Goal: Task Accomplishment & Management: Use online tool/utility

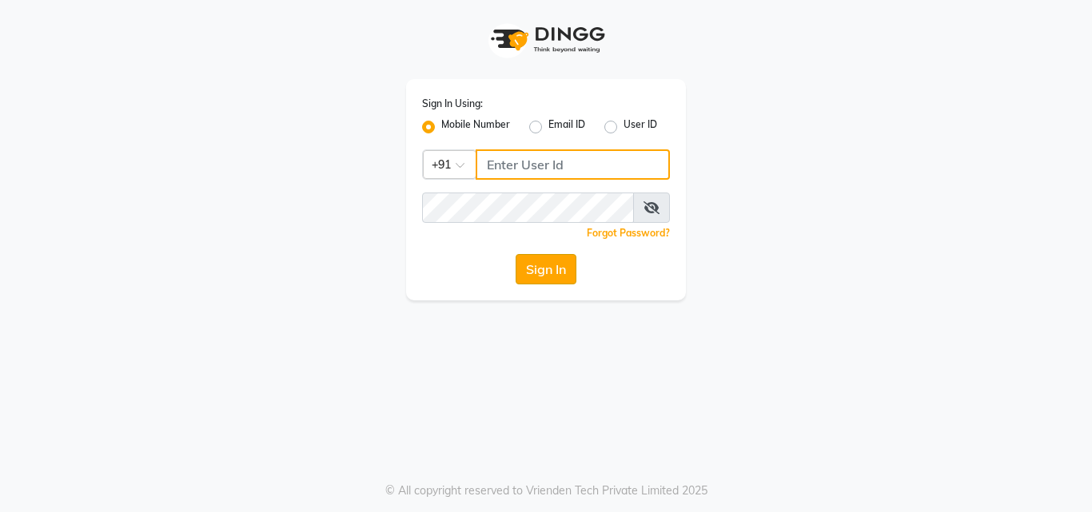
type input "7875017314"
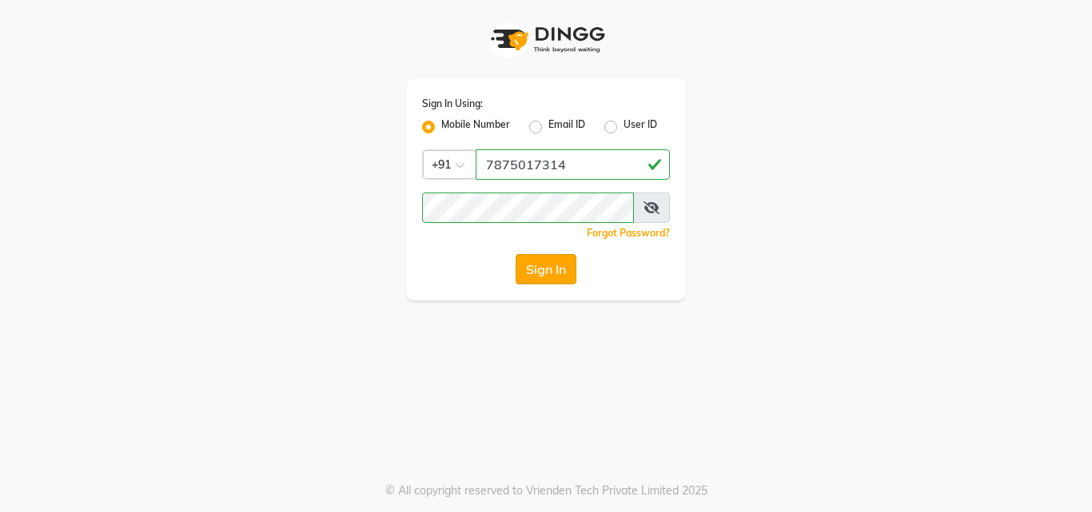
click at [562, 263] on button "Sign In" at bounding box center [546, 269] width 61 height 30
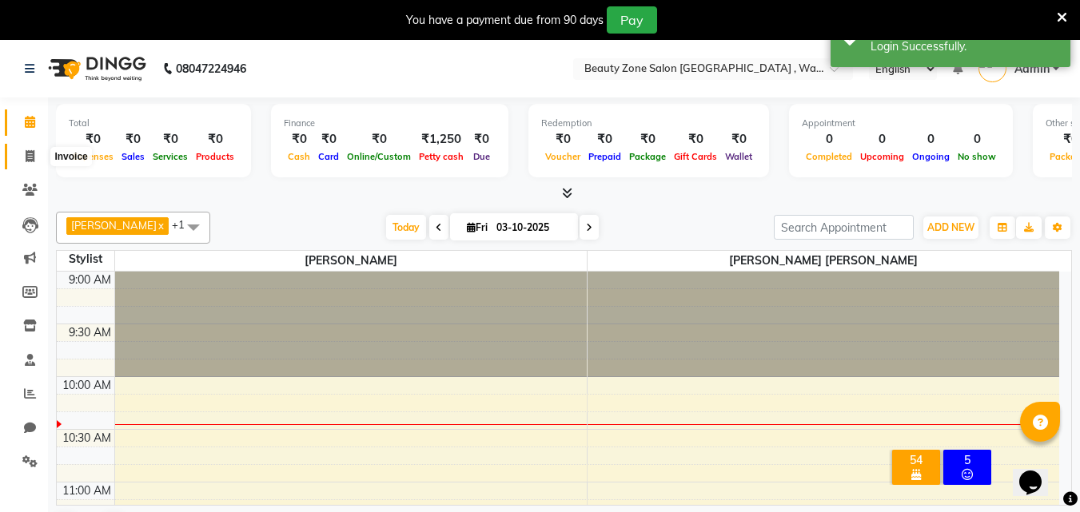
click at [32, 161] on icon at bounding box center [30, 156] width 9 height 12
select select "4568"
select select "service"
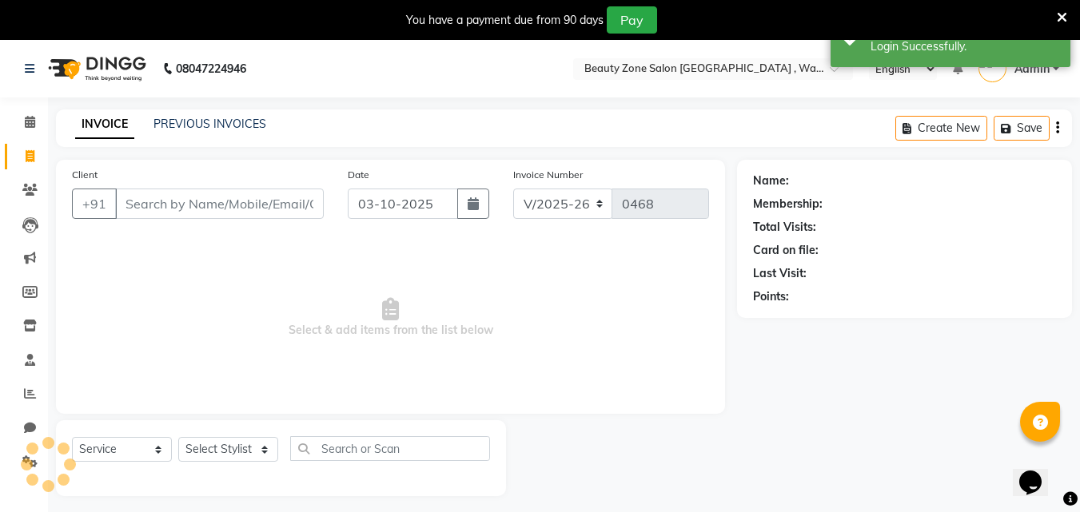
click at [32, 160] on icon at bounding box center [30, 156] width 9 height 12
select select "4568"
select select "service"
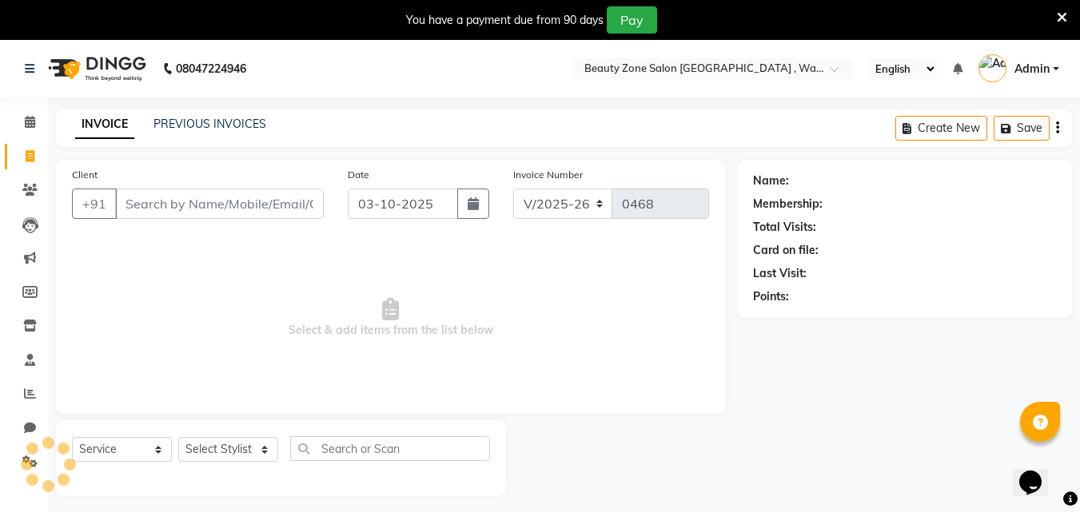
scroll to position [40, 0]
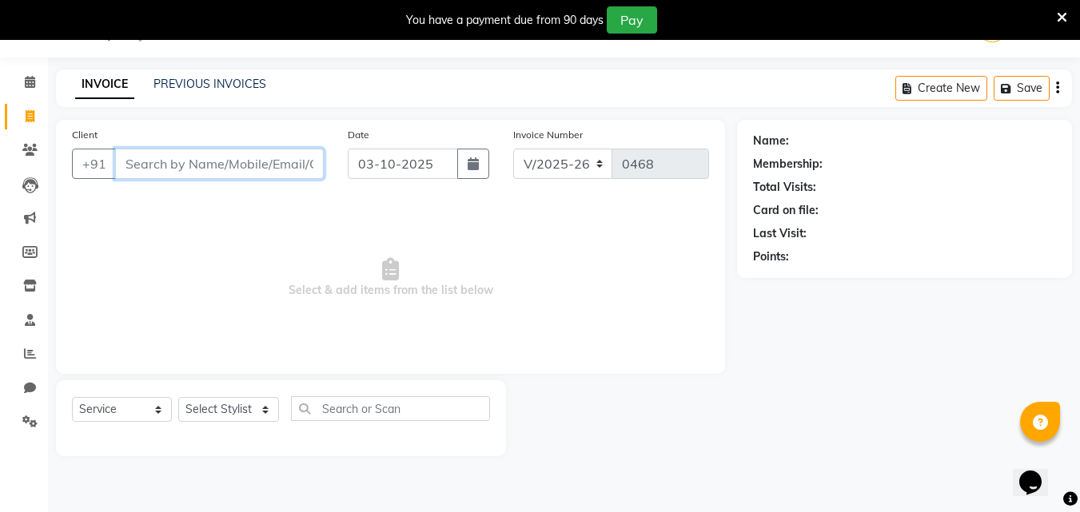
click at [248, 156] on input "Client" at bounding box center [219, 164] width 209 height 30
click at [275, 157] on input "Client" at bounding box center [219, 164] width 209 height 30
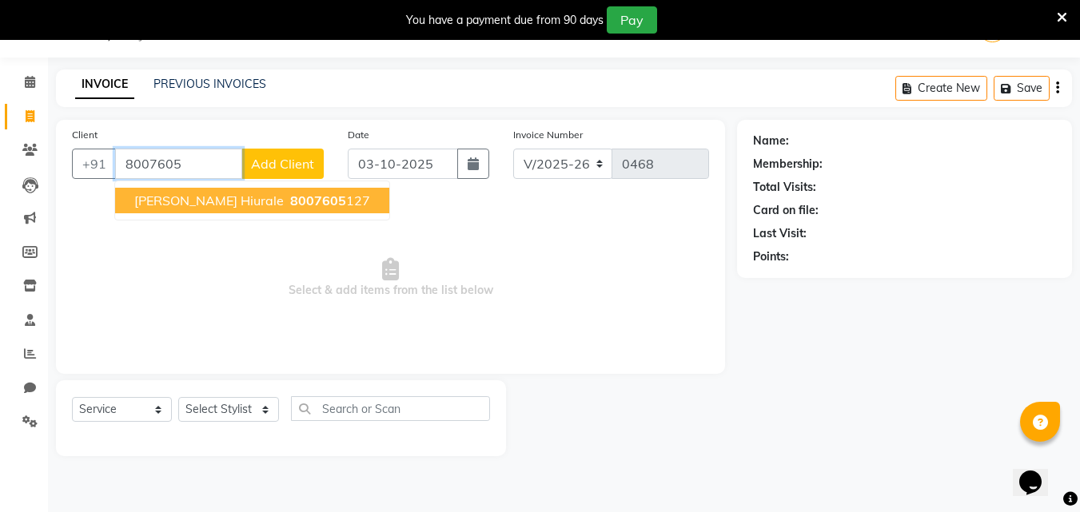
click at [290, 198] on span "8007605" at bounding box center [318, 201] width 56 height 16
type input "8007605127"
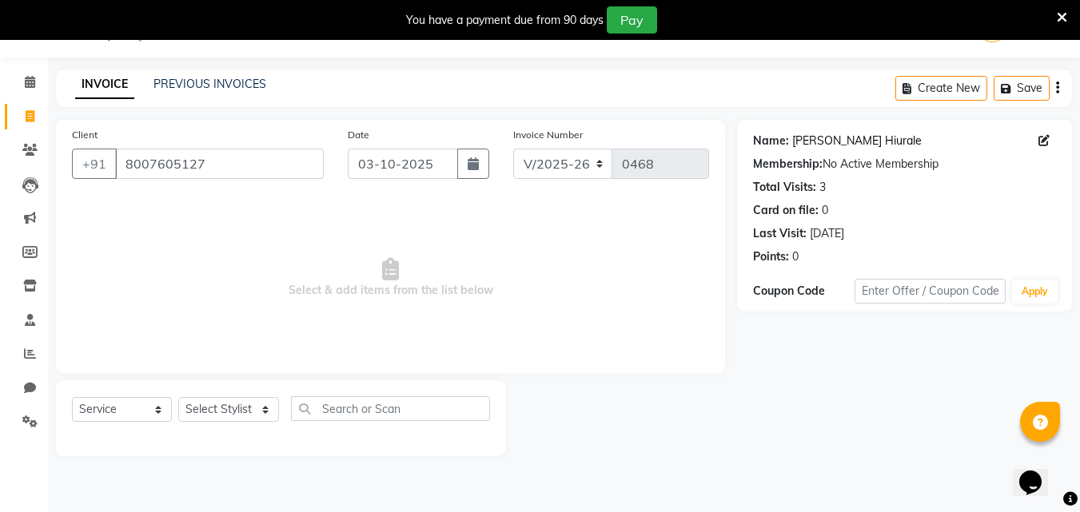
click at [850, 138] on link "[PERSON_NAME] Hiurale" at bounding box center [857, 141] width 130 height 17
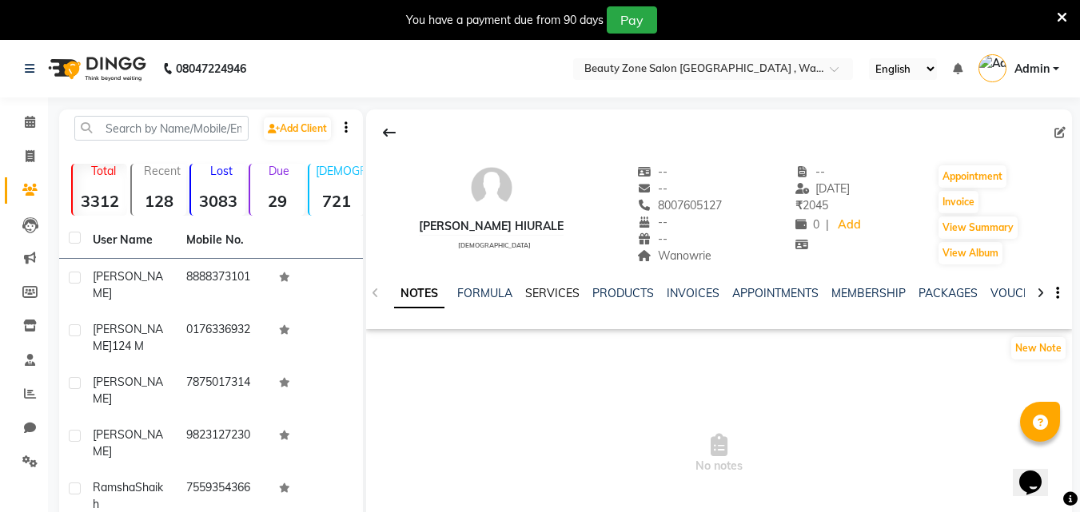
click at [549, 288] on link "SERVICES" at bounding box center [552, 293] width 54 height 14
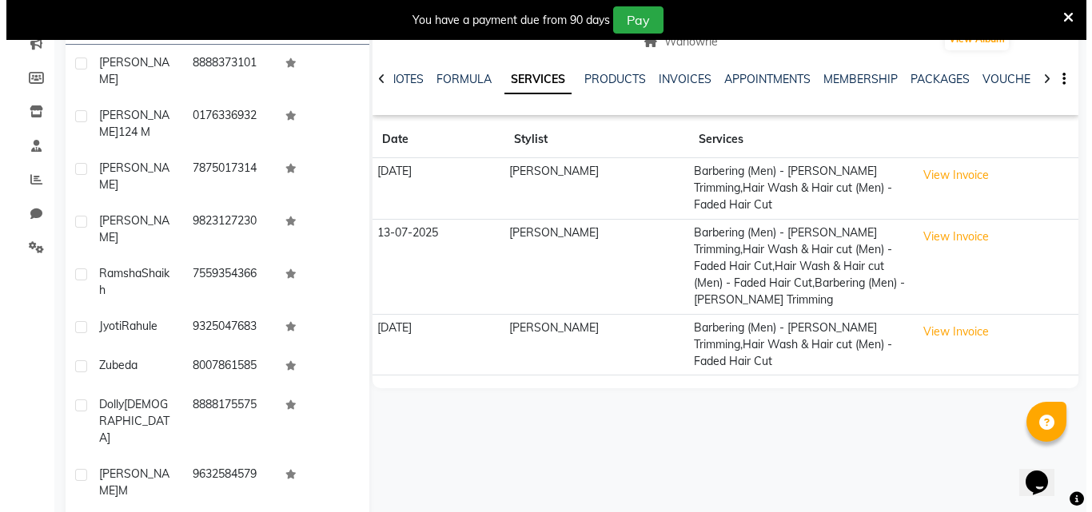
scroll to position [234, 0]
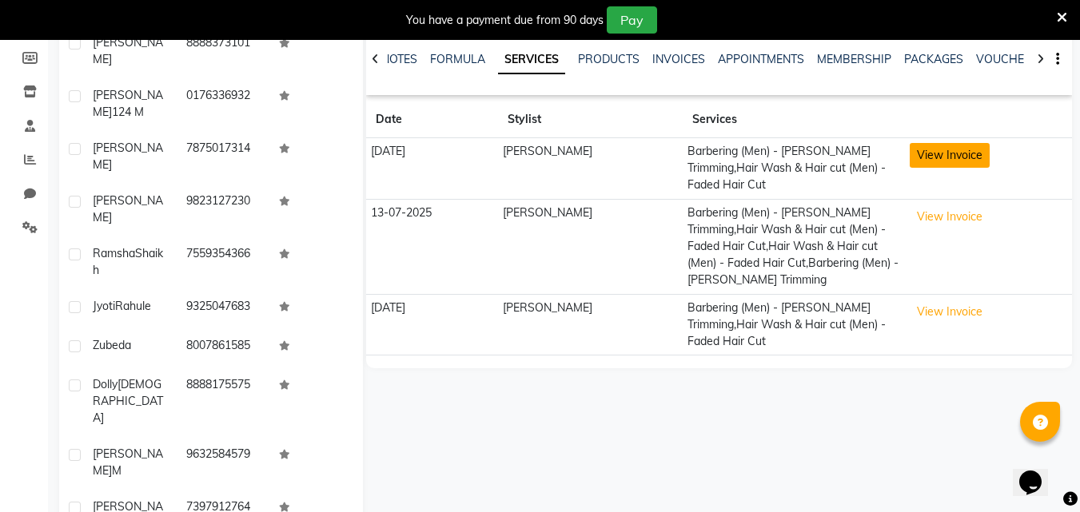
click at [946, 154] on button "View Invoice" at bounding box center [950, 155] width 80 height 25
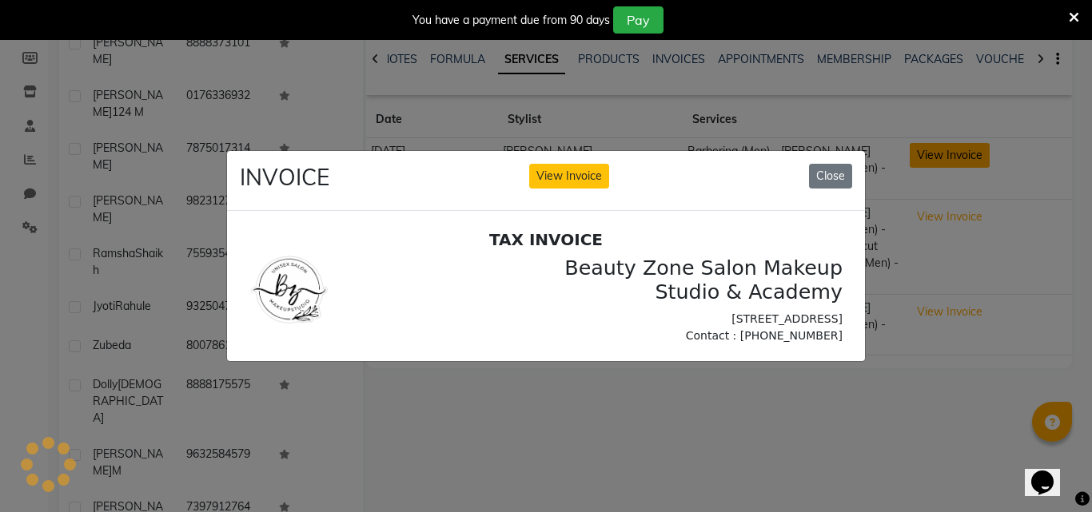
scroll to position [0, 0]
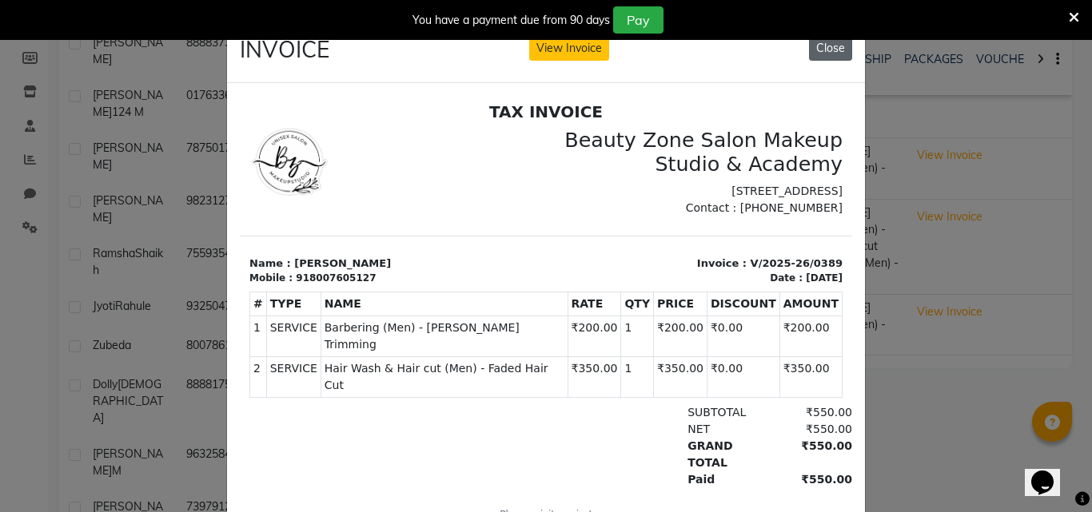
click at [833, 56] on button "Close" at bounding box center [830, 48] width 43 height 25
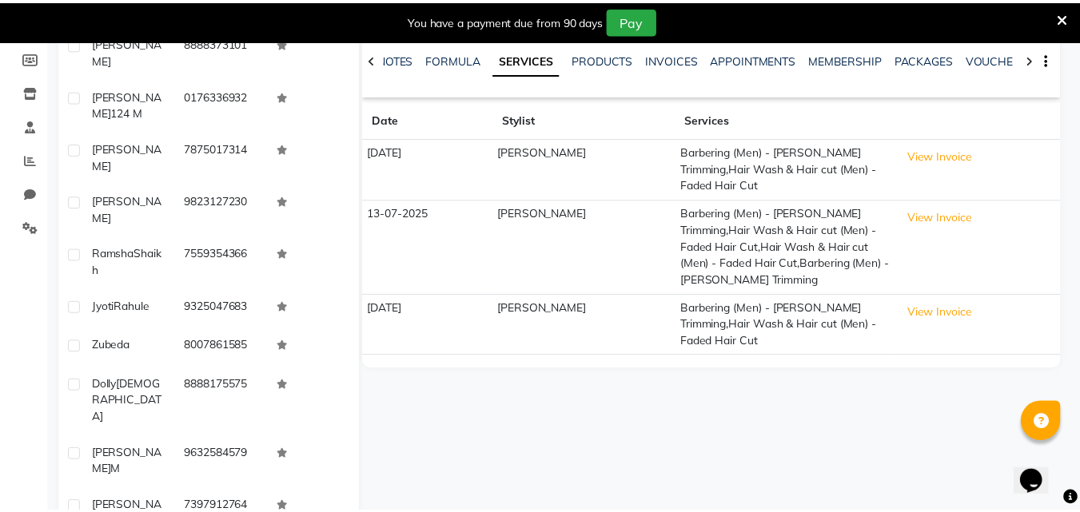
scroll to position [221, 0]
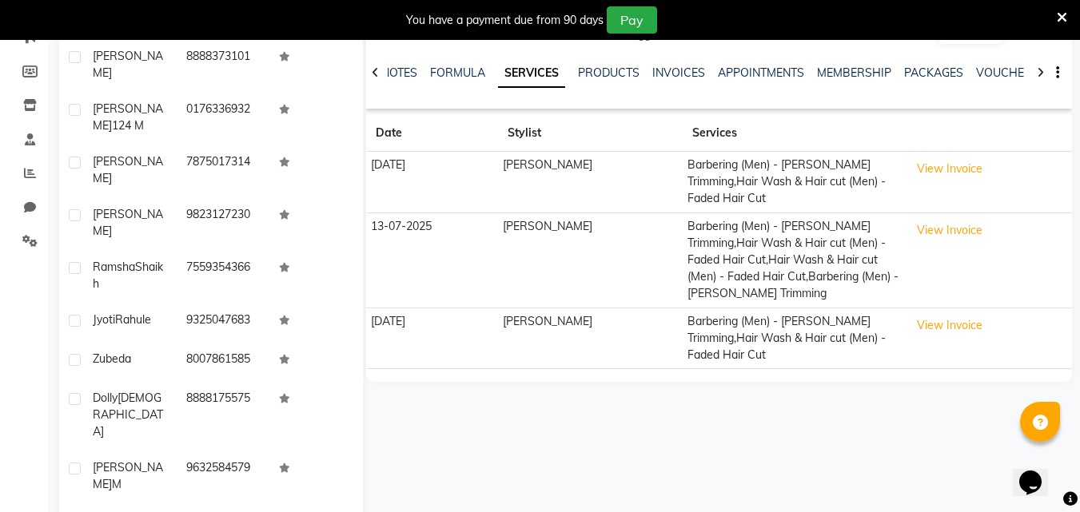
click at [1062, 21] on icon at bounding box center [1062, 17] width 10 height 14
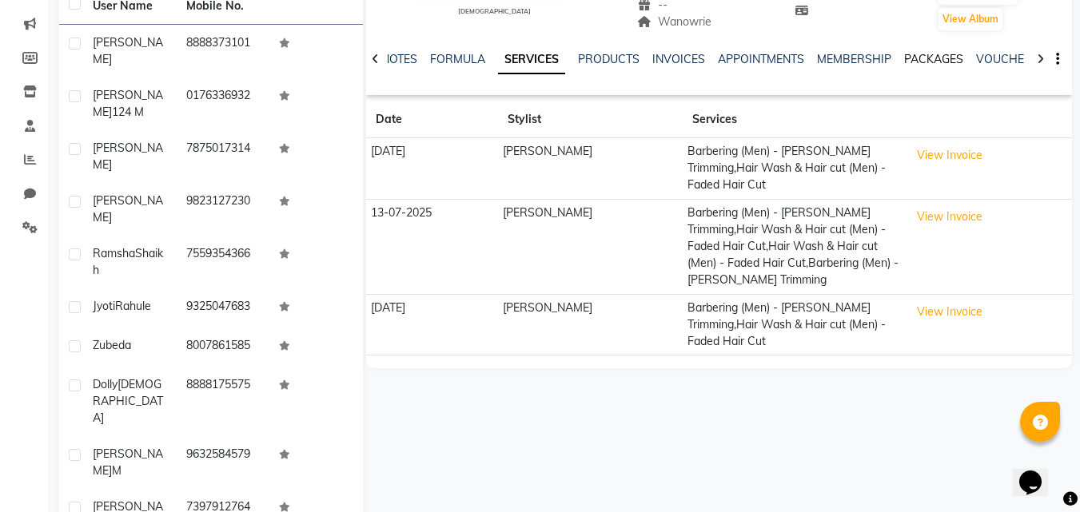
click at [912, 57] on link "PACKAGES" at bounding box center [933, 59] width 59 height 14
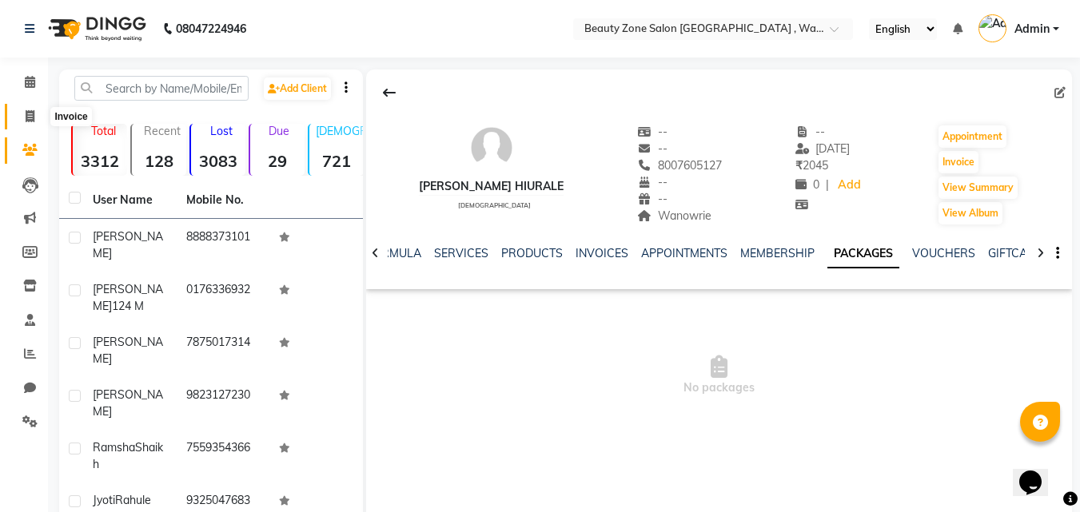
click at [26, 110] on icon at bounding box center [30, 116] width 9 height 12
select select "service"
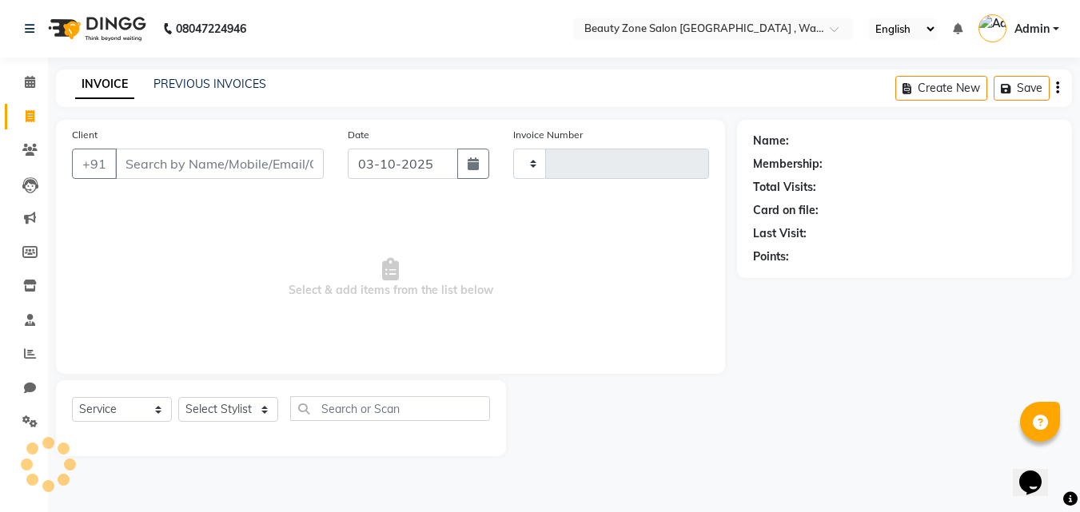
type input "0468"
select select "4568"
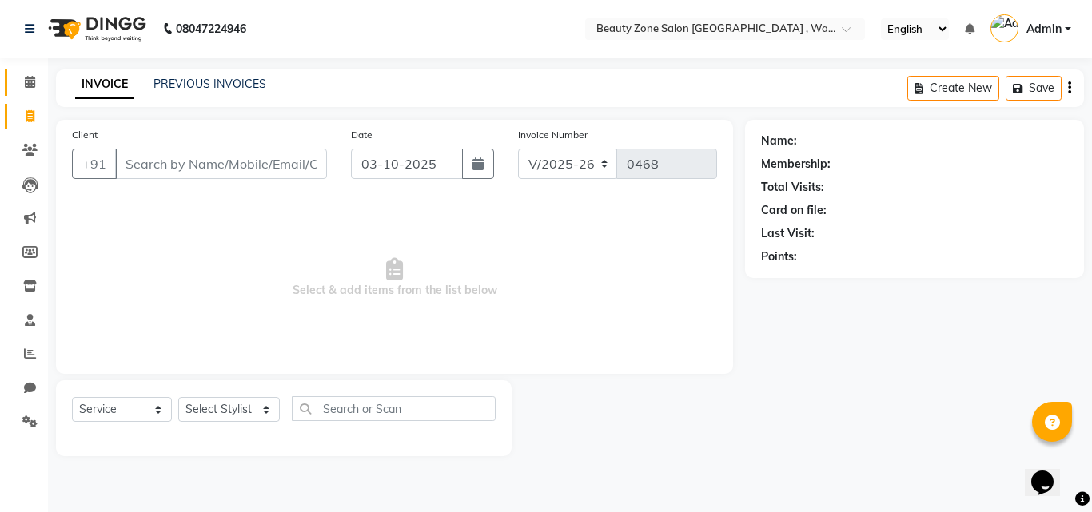
click at [30, 72] on link "Calendar" at bounding box center [24, 83] width 38 height 26
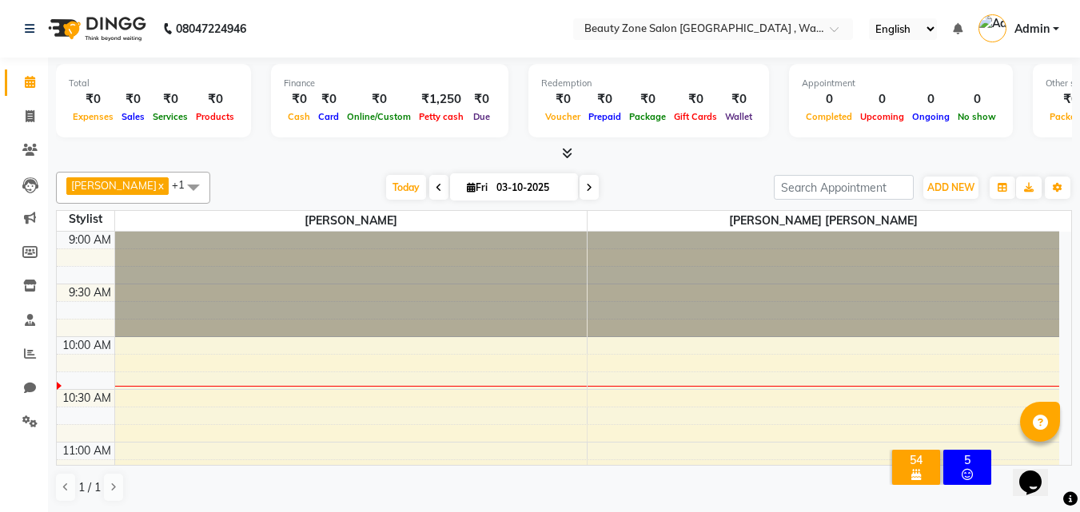
click at [903, 453] on div "54" at bounding box center [916, 460] width 42 height 14
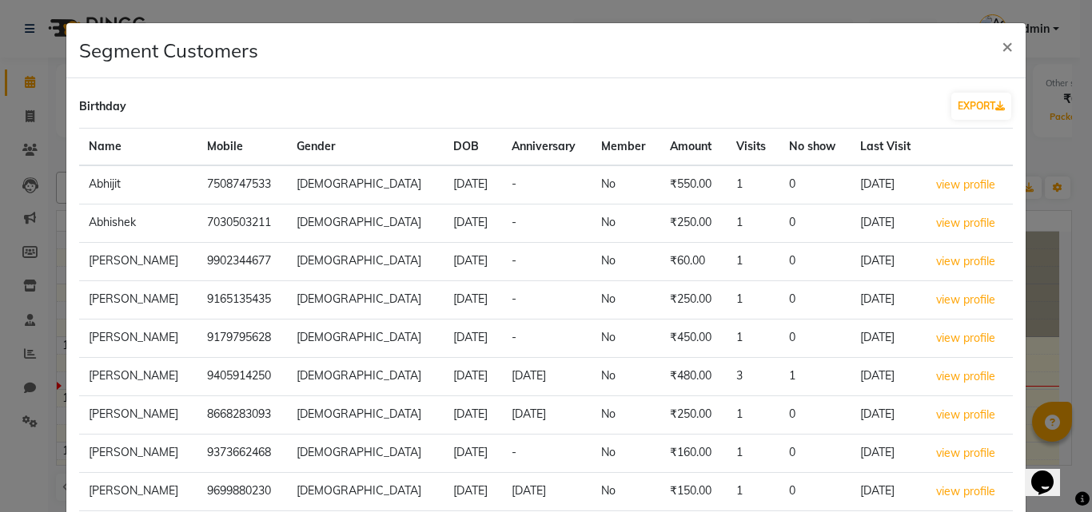
scroll to position [181, 0]
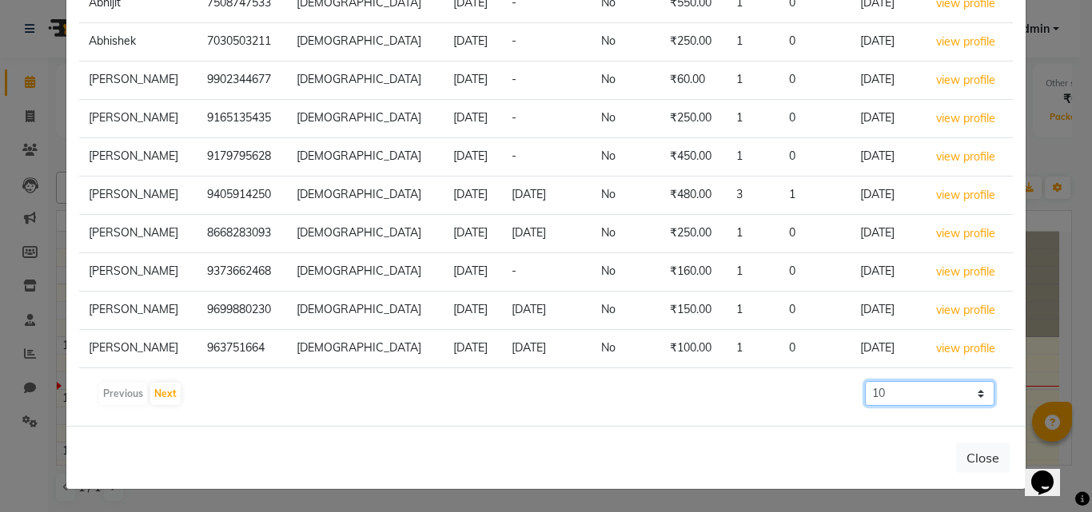
click at [939, 395] on select "10 50 100 500" at bounding box center [930, 393] width 130 height 25
select select "100"
click at [865, 381] on select "10 50 100 500" at bounding box center [930, 393] width 130 height 25
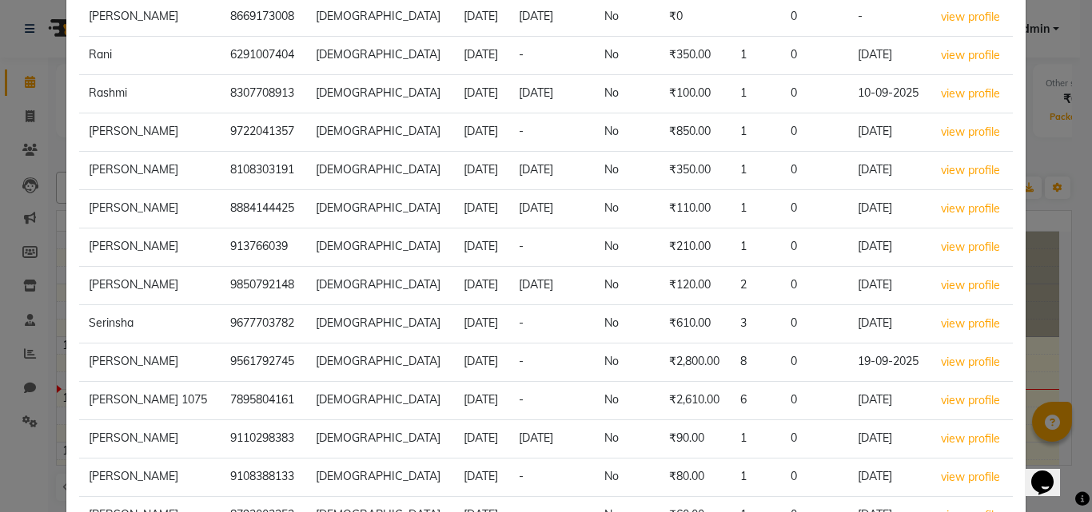
scroll to position [1457, 0]
